Goal: Navigation & Orientation: Find specific page/section

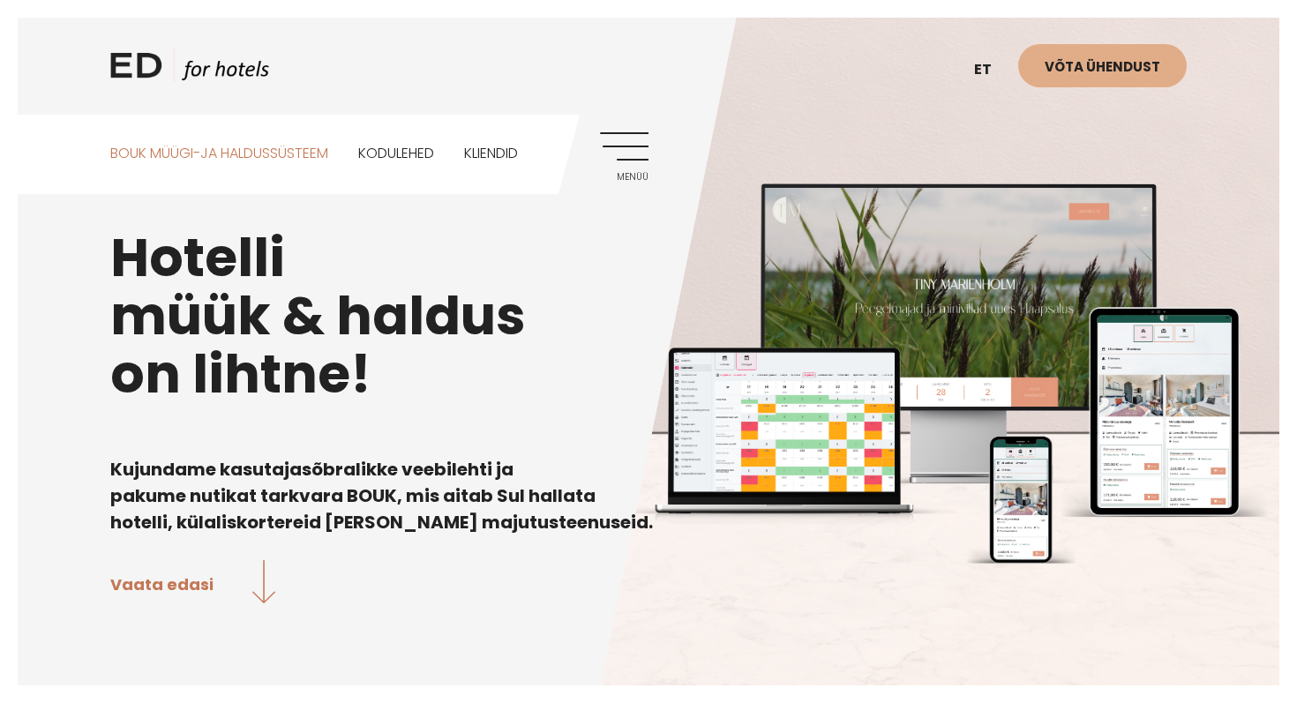
click at [291, 155] on link "BOUK MÜÜGI-JA HALDUSSÜSTEEM" at bounding box center [219, 154] width 218 height 79
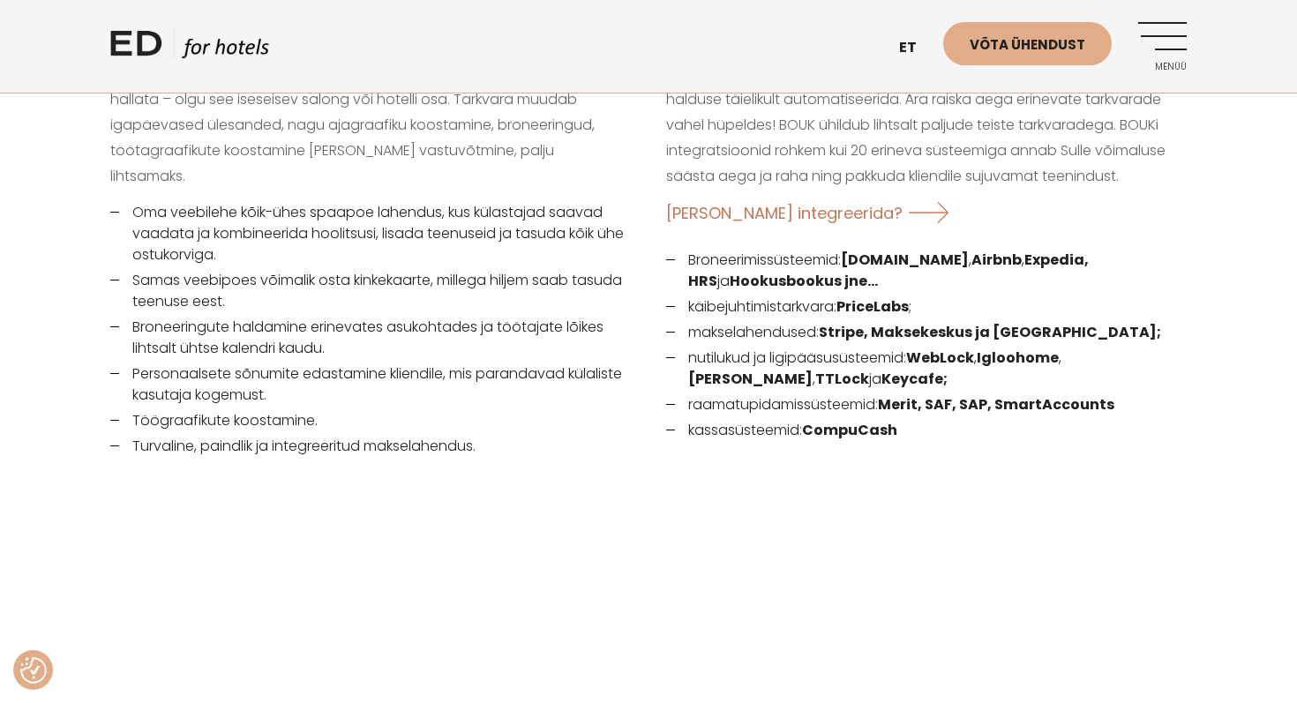
scroll to position [2405, 0]
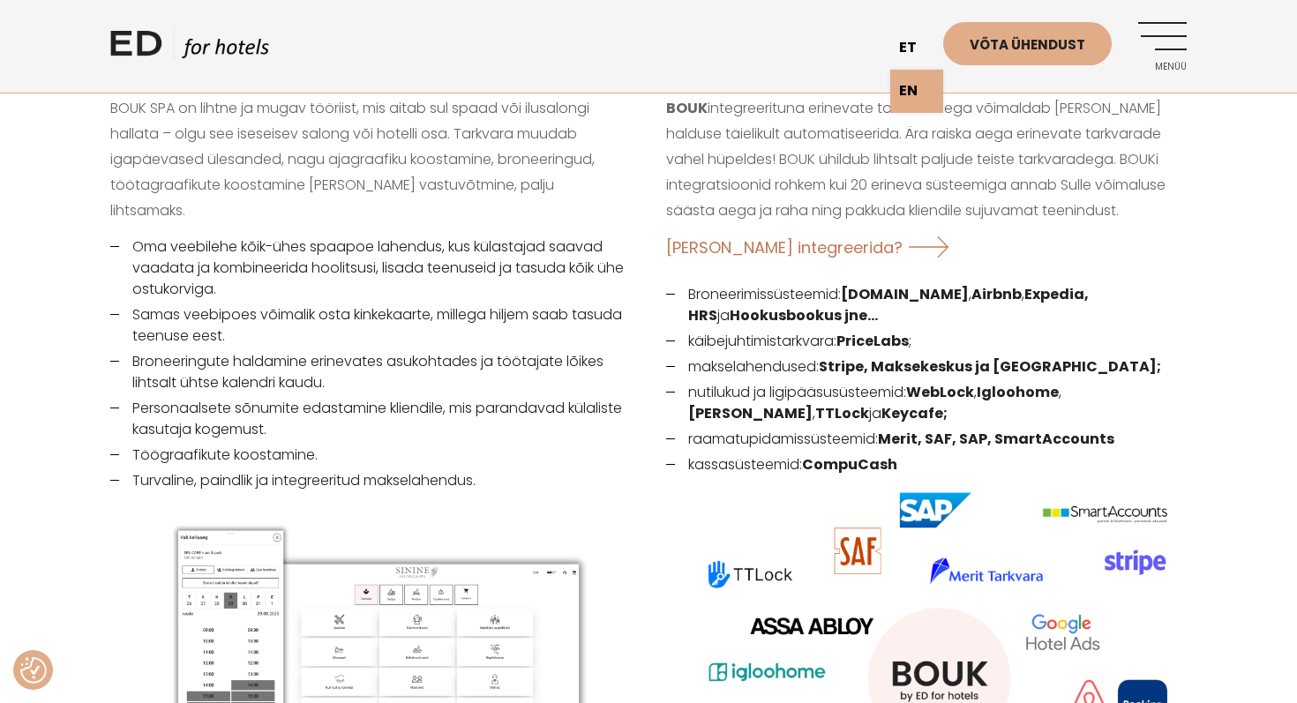
click at [909, 53] on link "et" at bounding box center [916, 47] width 53 height 43
click at [917, 90] on link "EN" at bounding box center [916, 91] width 53 height 43
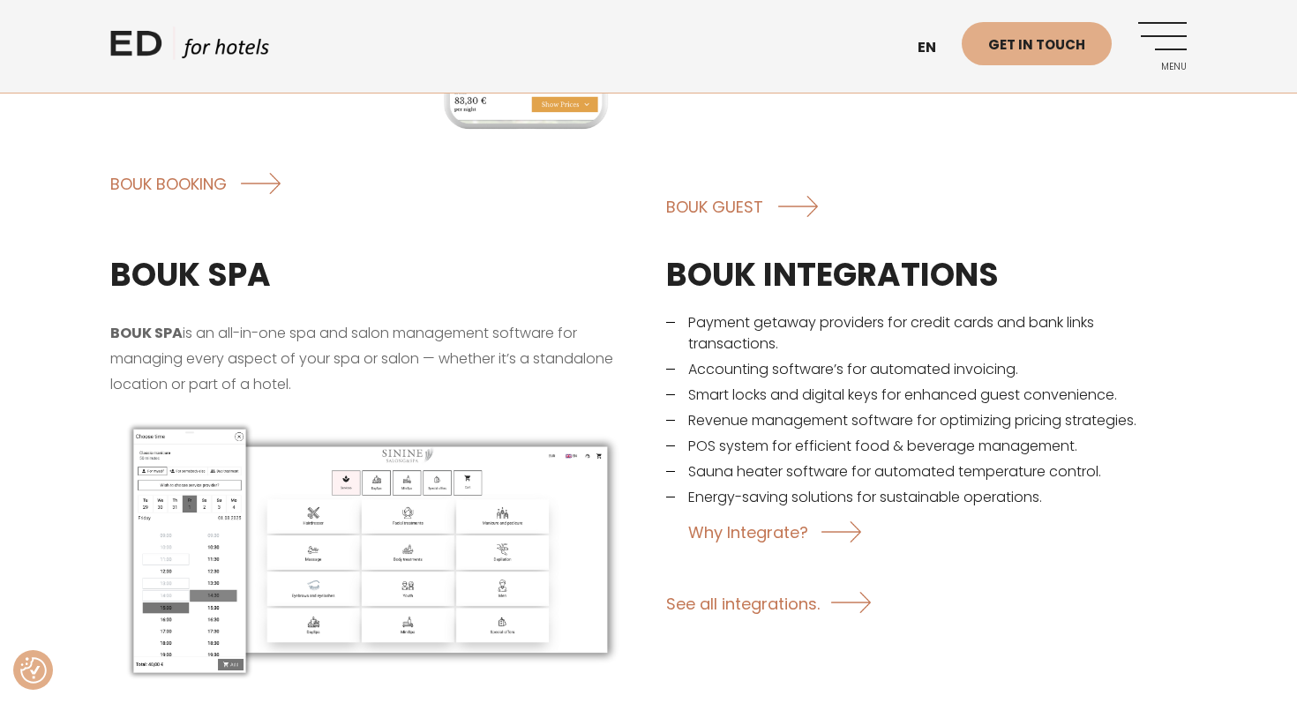
scroll to position [2514, 0]
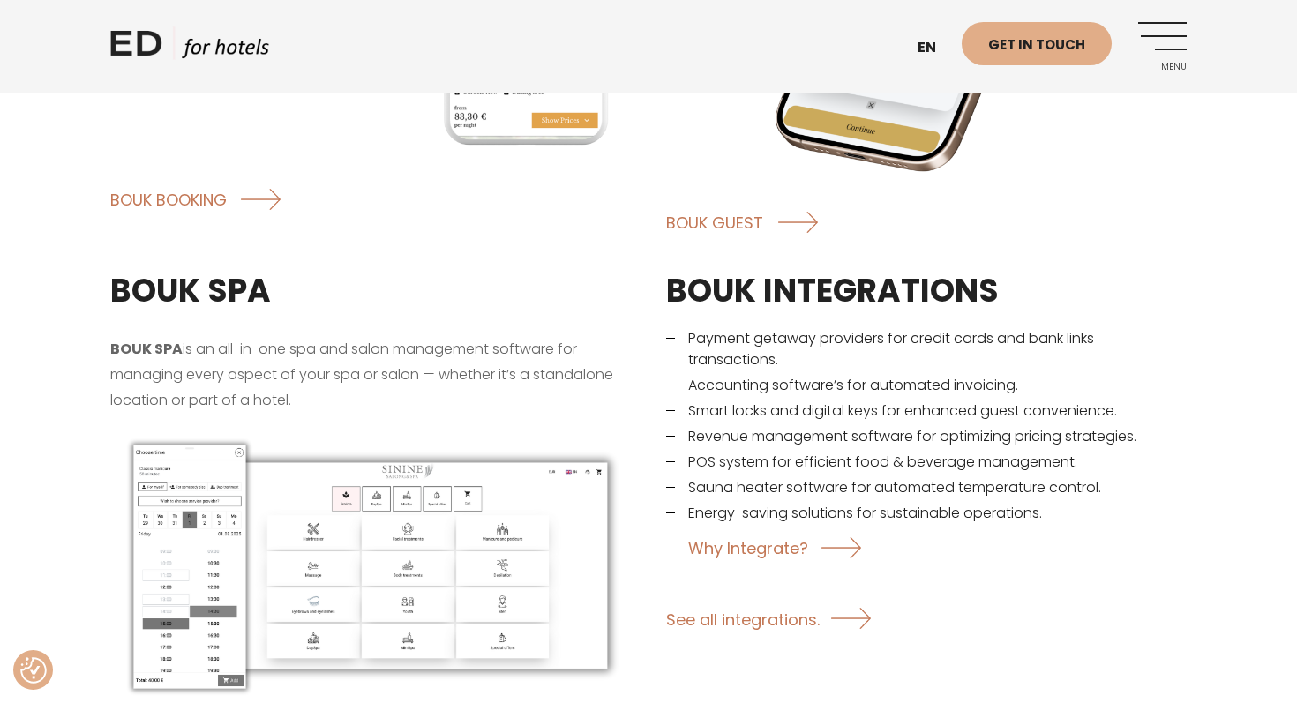
click at [481, 358] on p "BOUK SPA is an all-in-one spa and salon management software for managing every …" at bounding box center [370, 375] width 520 height 76
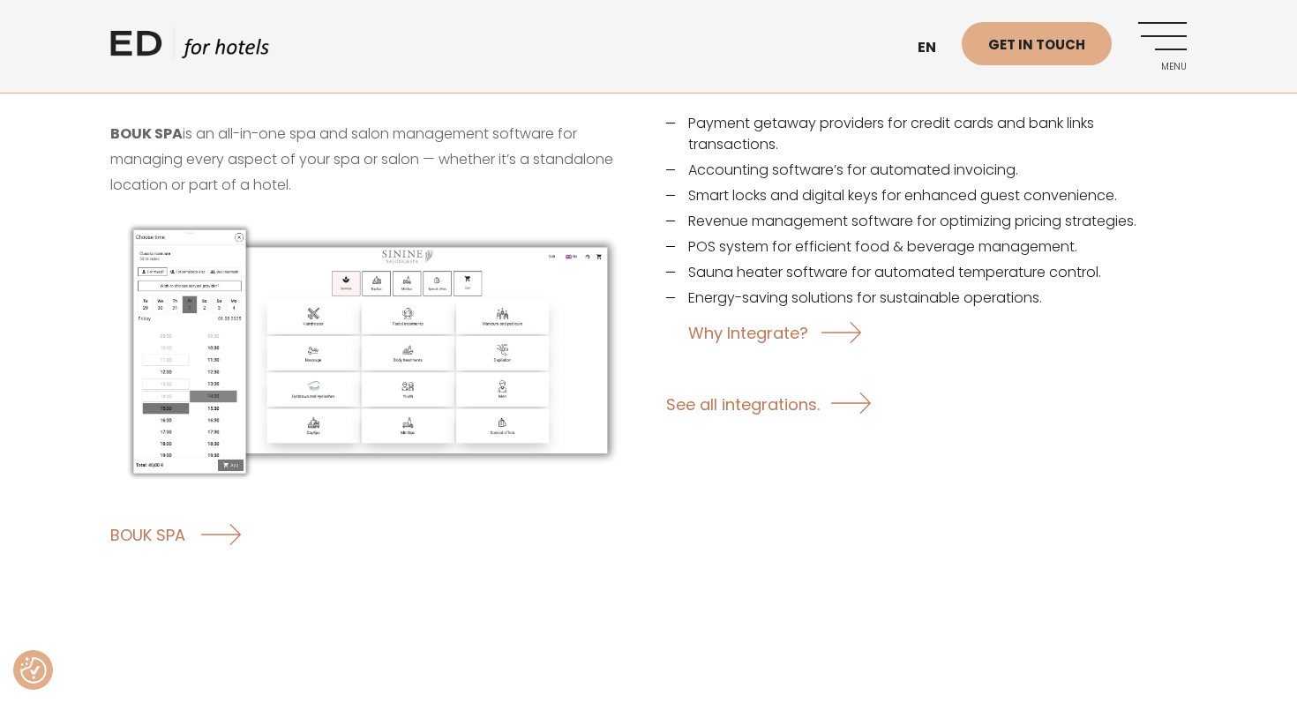
scroll to position [2758, 0]
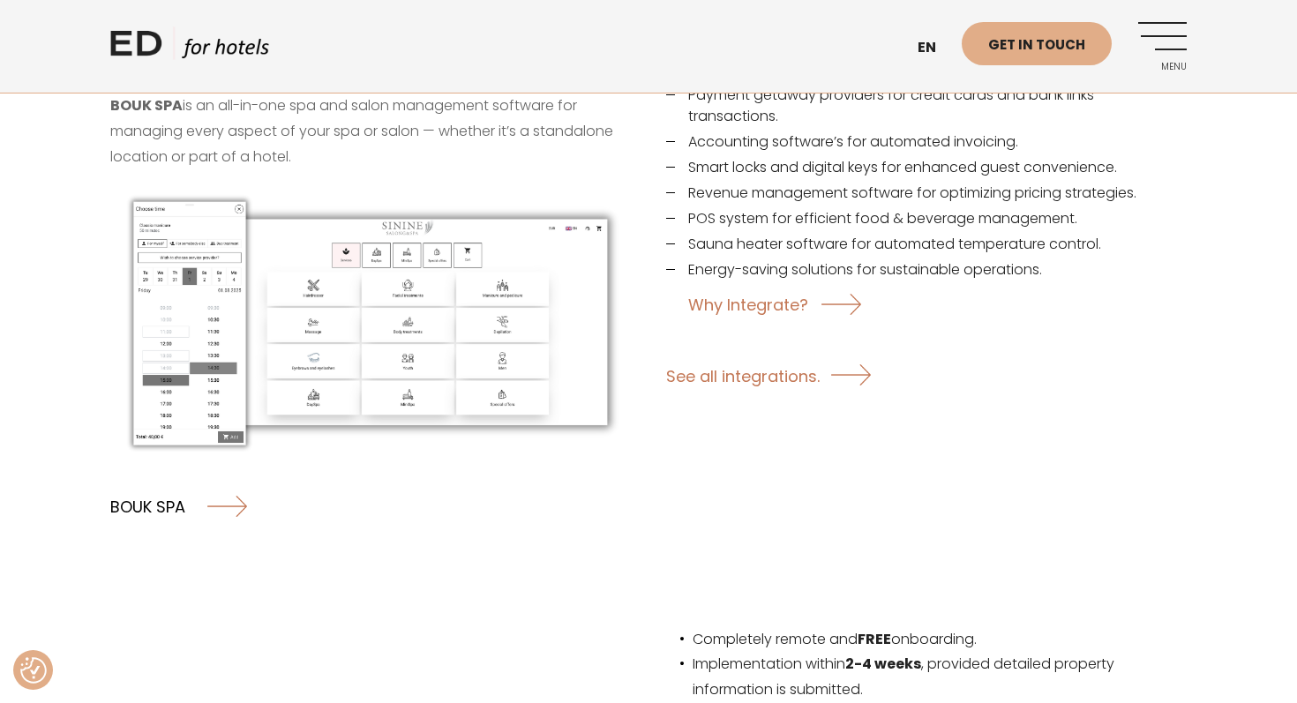
click at [233, 483] on link "BOUK SPA" at bounding box center [178, 506] width 137 height 47
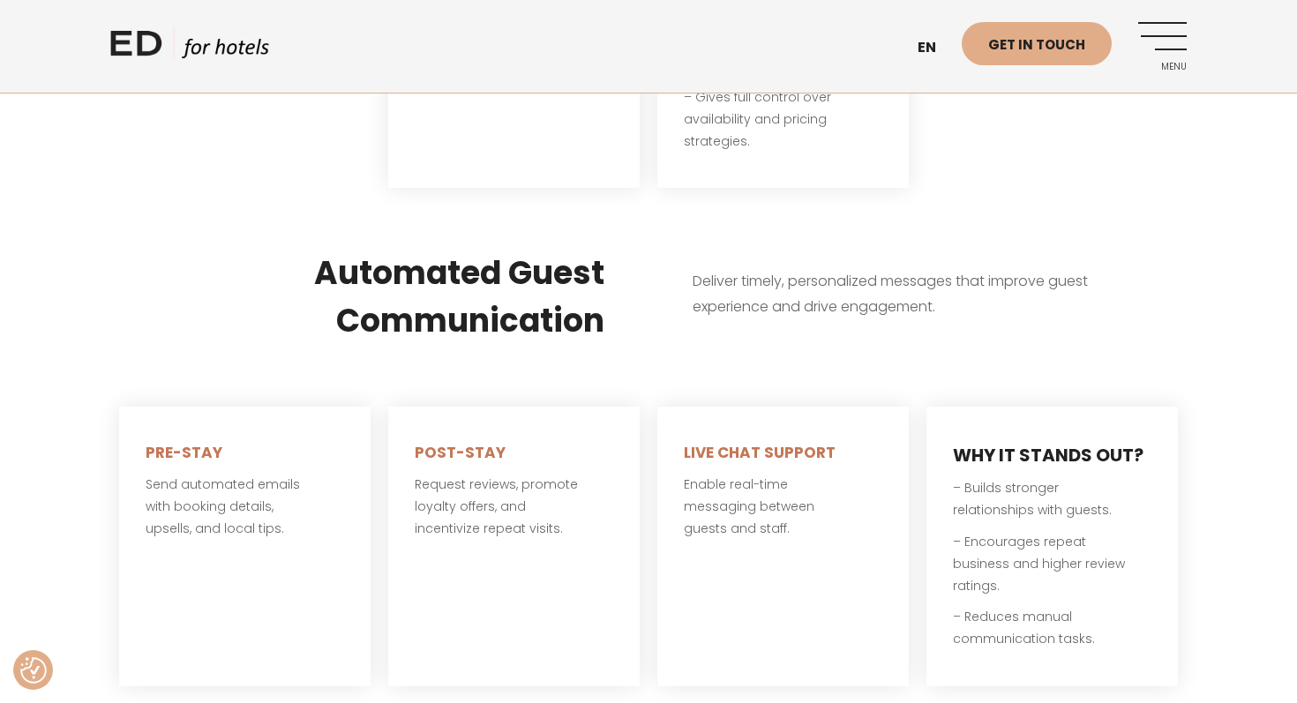
scroll to position [2707, 0]
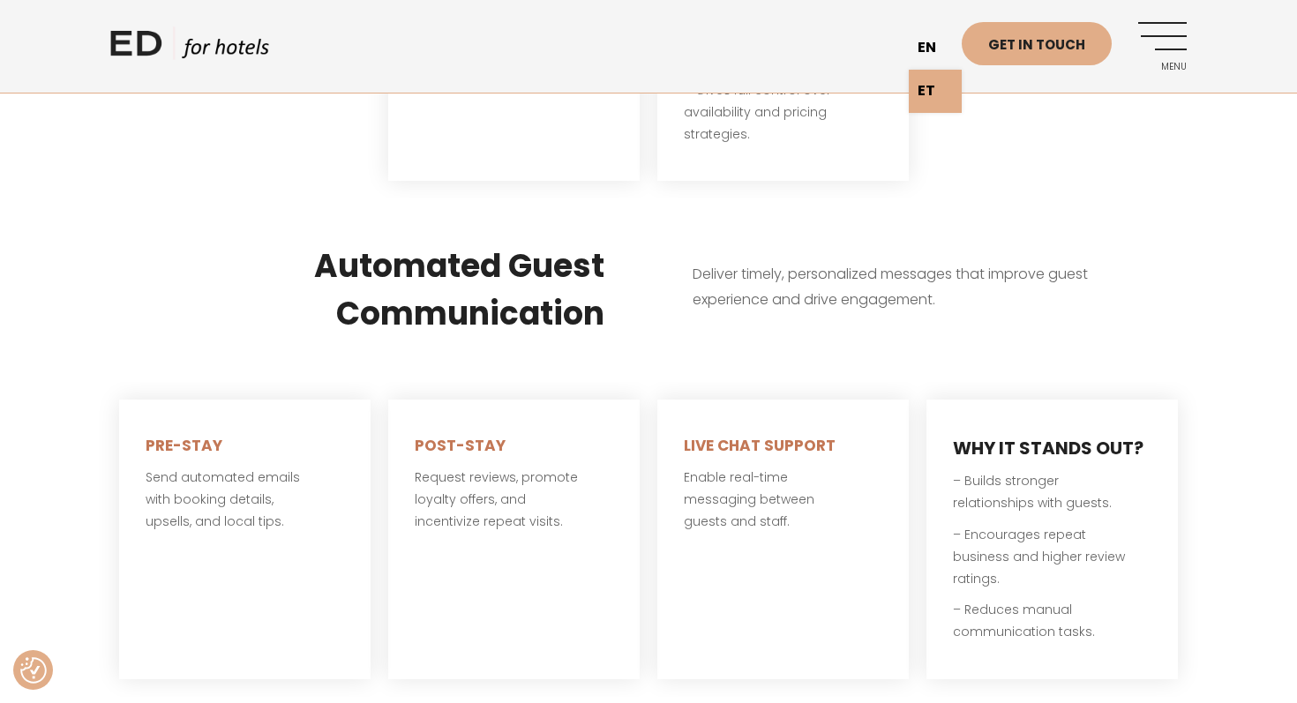
click at [945, 47] on link "en" at bounding box center [935, 47] width 53 height 43
click at [932, 88] on link "ET" at bounding box center [935, 91] width 53 height 43
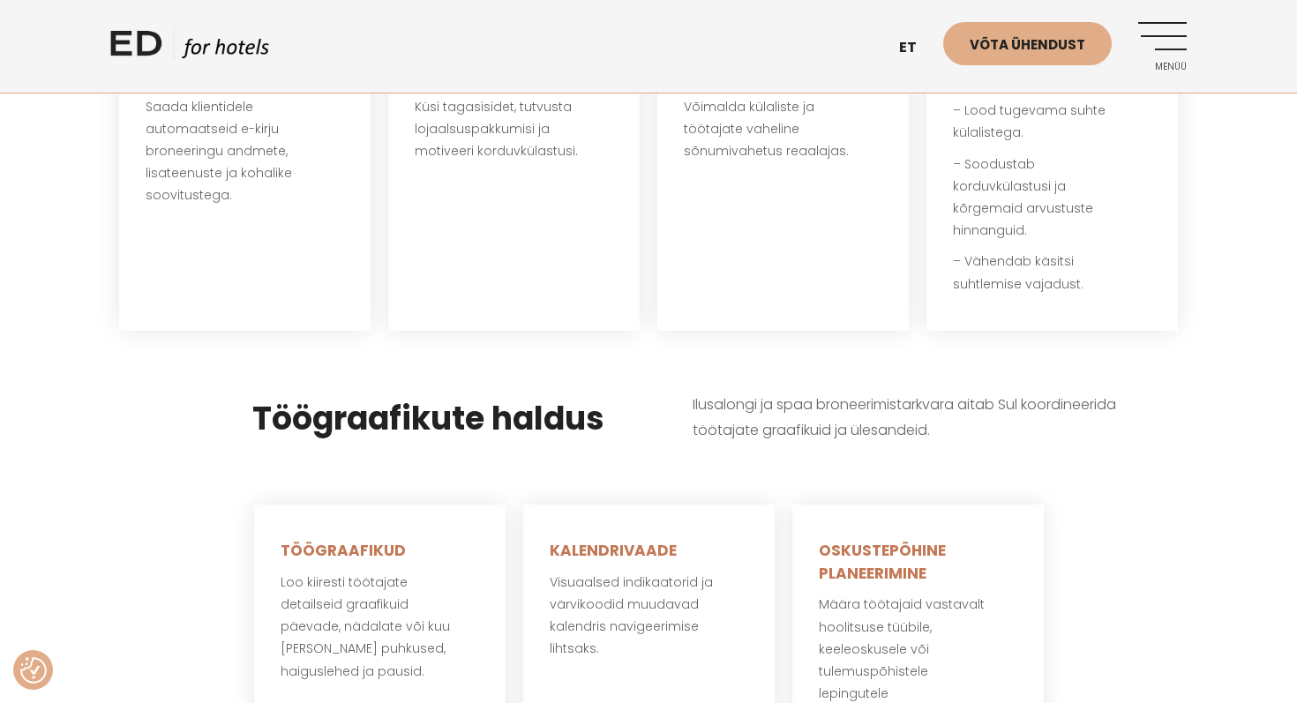
scroll to position [3106, 0]
